Goal: Navigation & Orientation: Go to known website

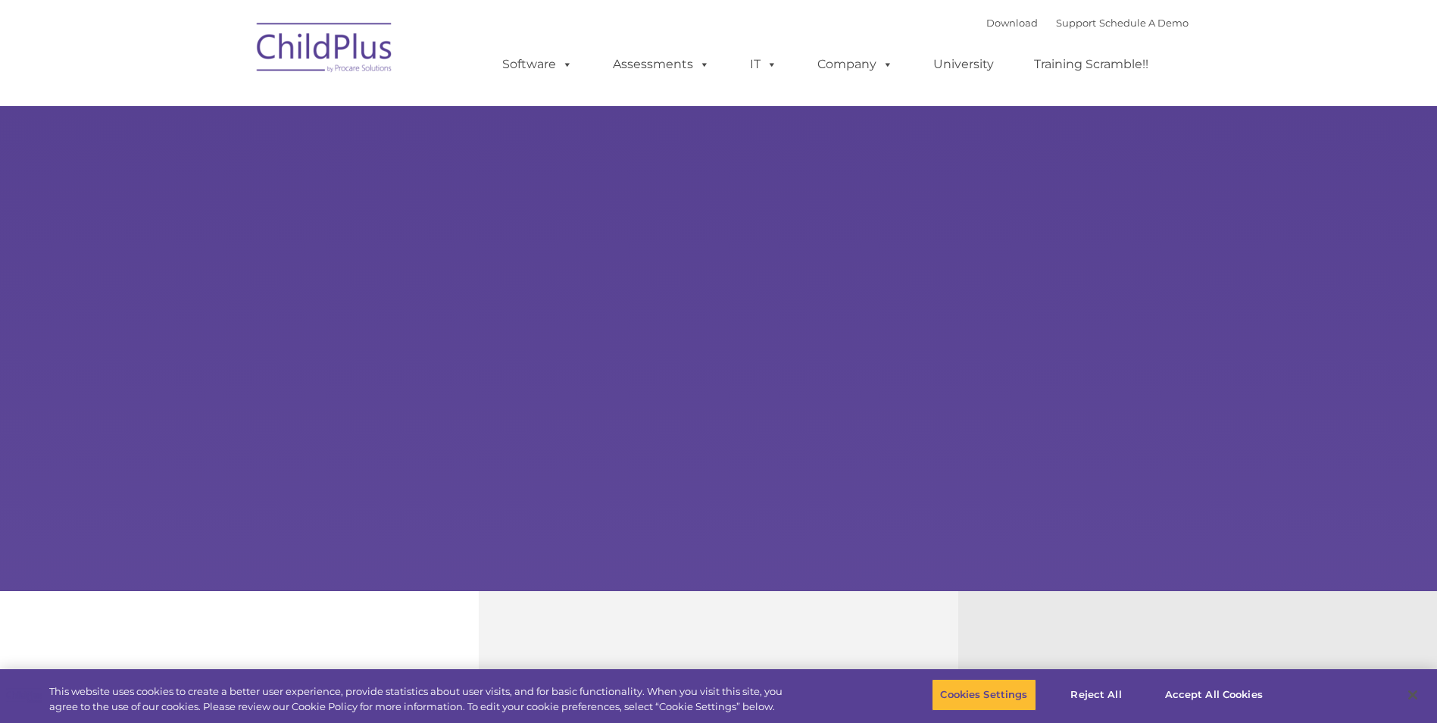
select select "MEDIUM"
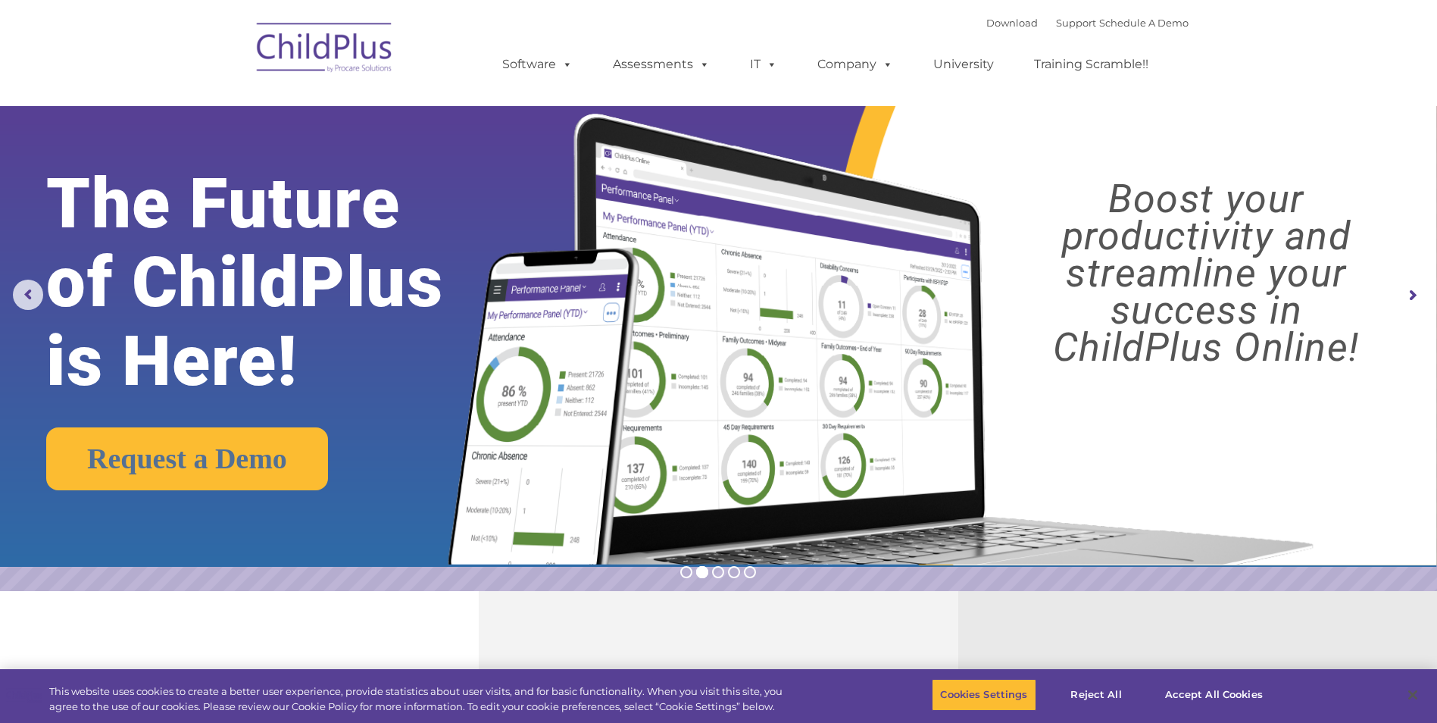
click at [289, 57] on img at bounding box center [324, 50] width 151 height 76
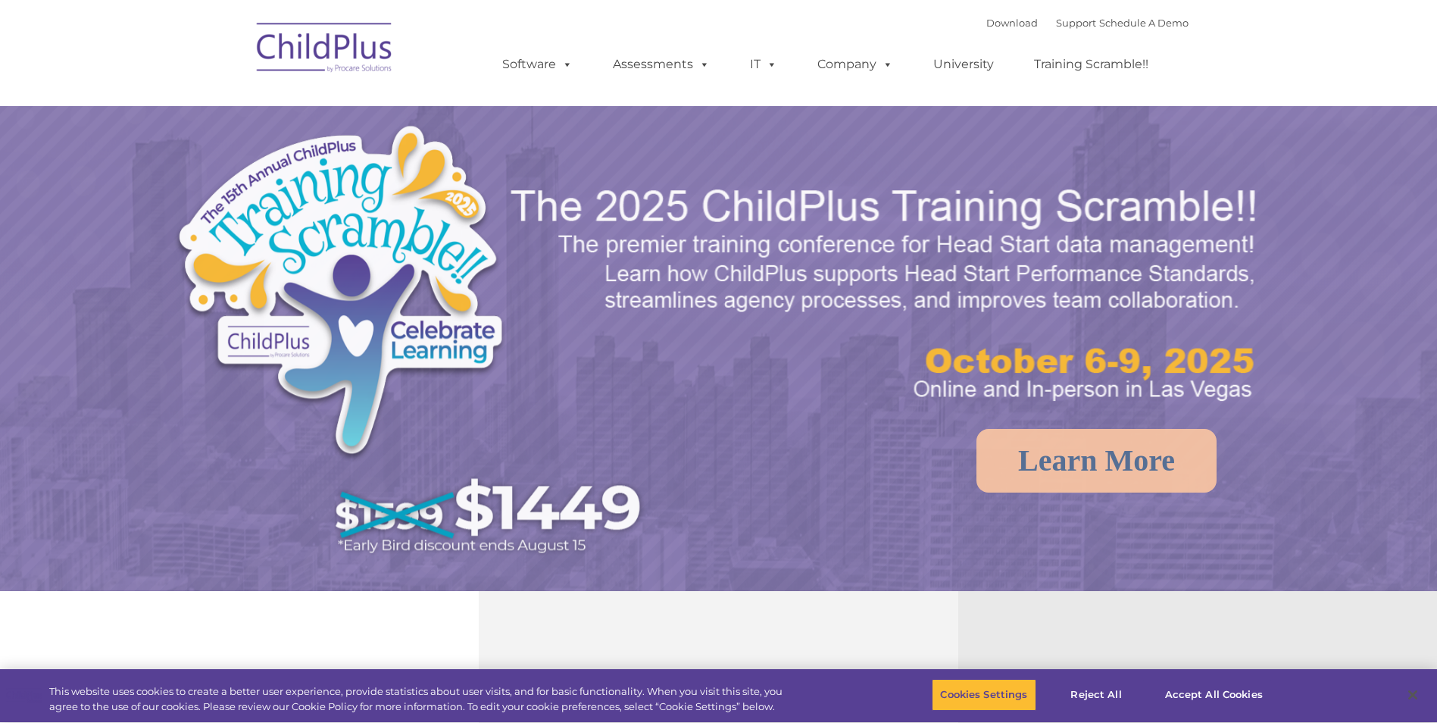
select select "MEDIUM"
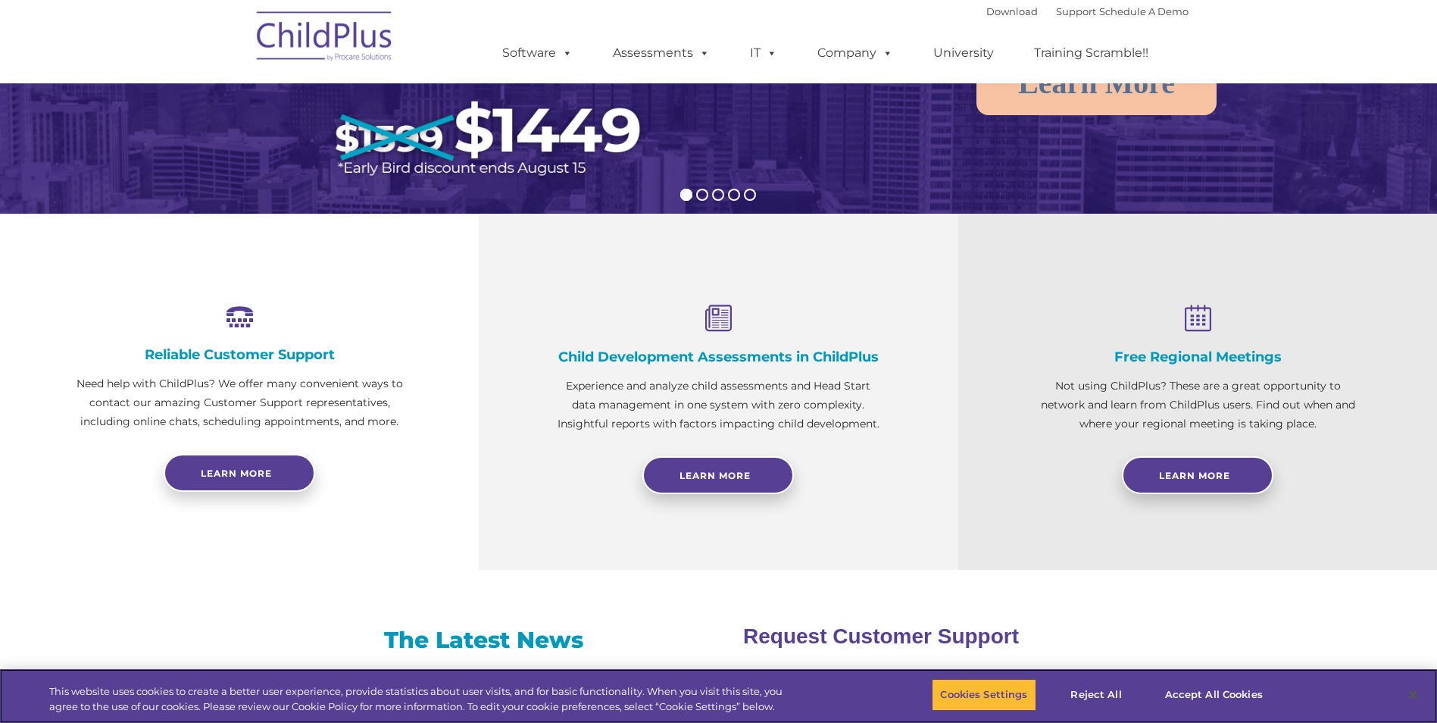
scroll to position [246, 0]
